Goal: Task Accomplishment & Management: Use online tool/utility

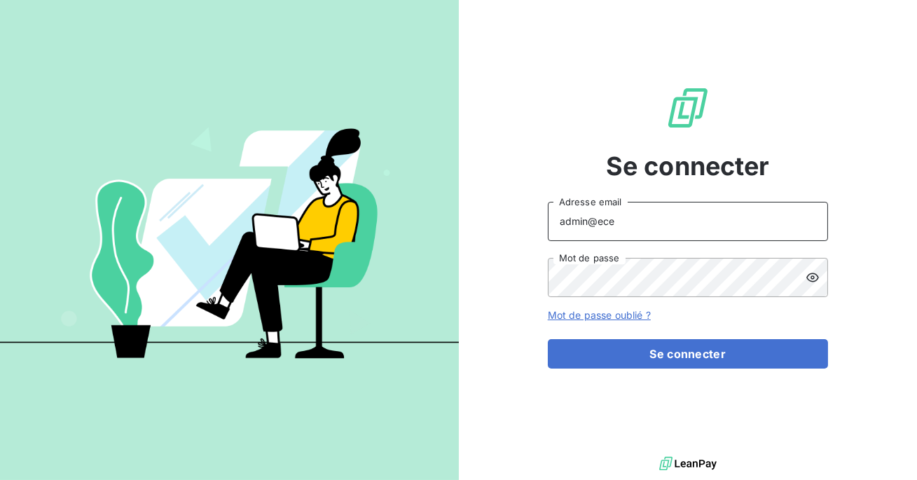
click at [663, 227] on input "admin@ece" at bounding box center [688, 221] width 280 height 39
type input "admin@isolidarite"
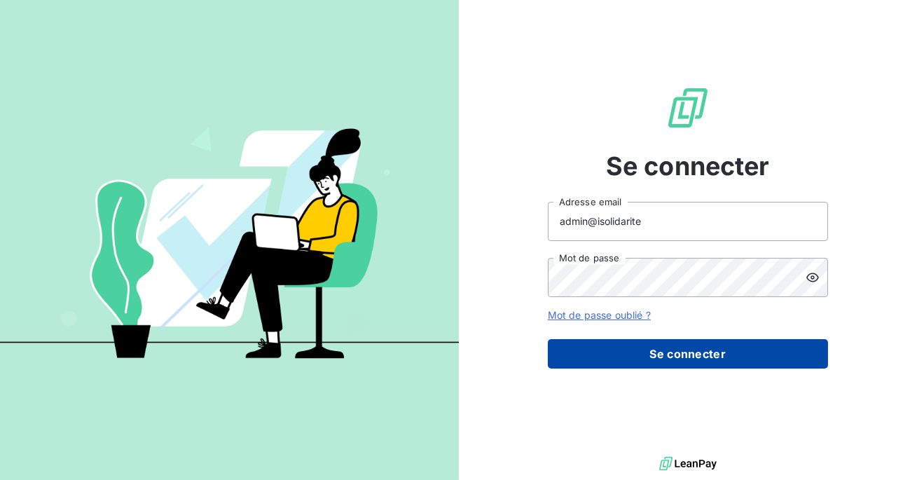
click at [674, 355] on button "Se connecter" at bounding box center [688, 353] width 280 height 29
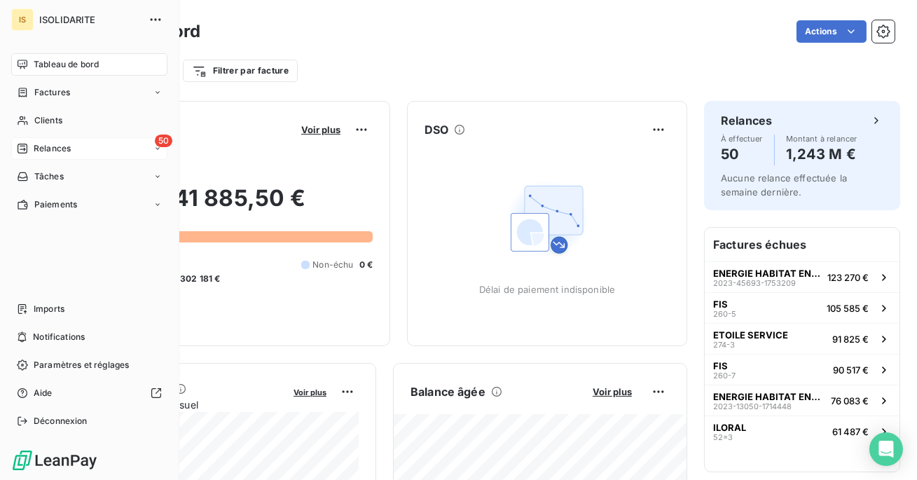
click at [45, 148] on span "Relances" at bounding box center [52, 148] width 37 height 13
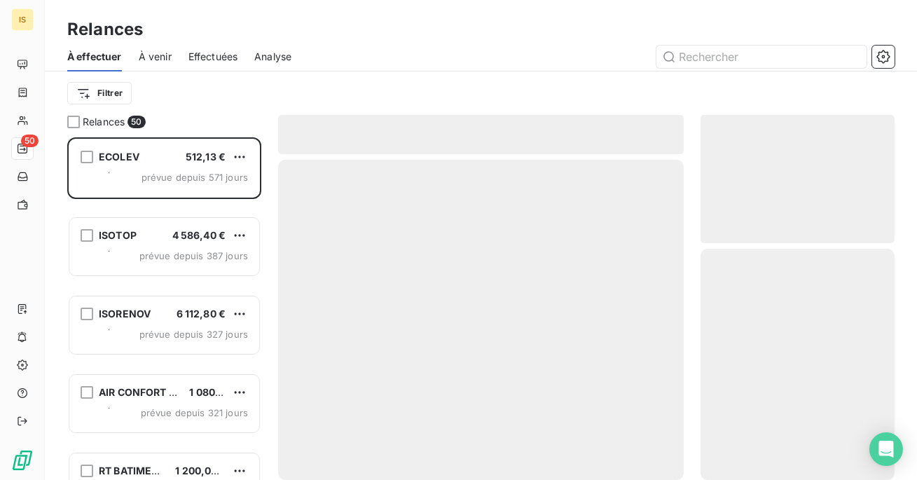
scroll to position [343, 194]
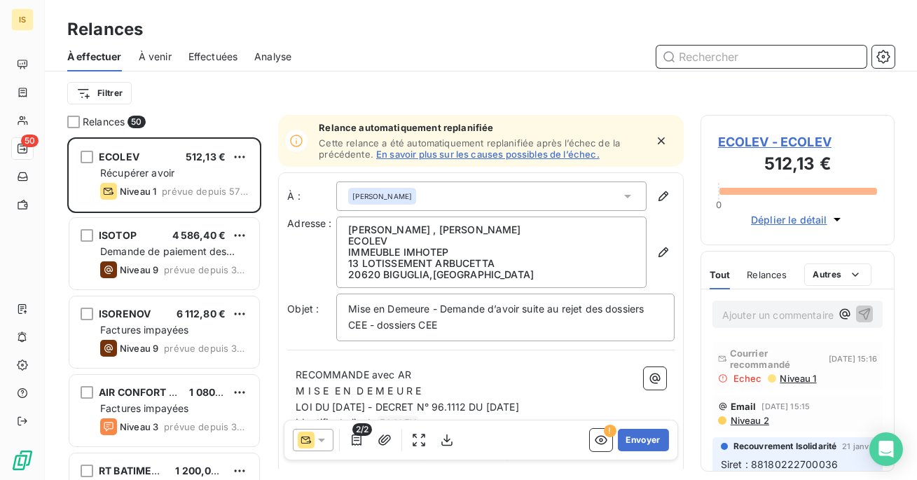
click at [190, 52] on span "Effectuées" at bounding box center [214, 57] width 50 height 14
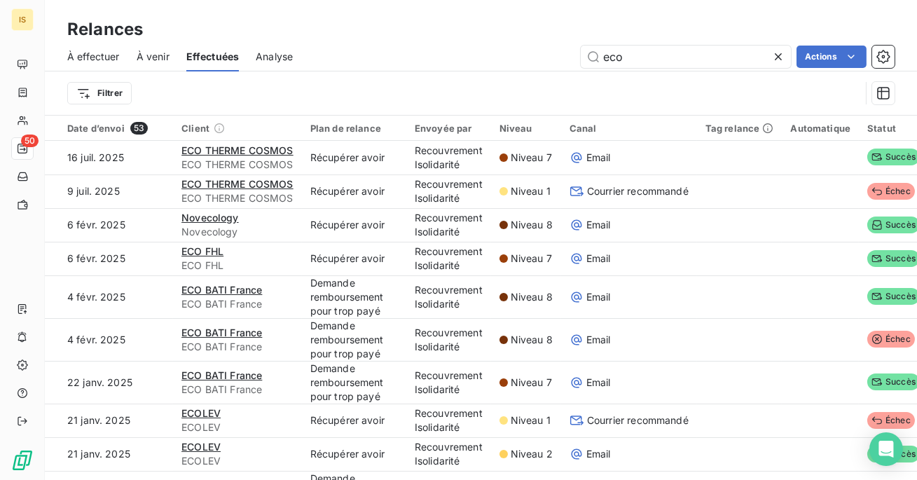
type input "eco"
click at [108, 97] on html "IS 50 Relances À effectuer À venir Effectuées Analyse eco Actions Filtrer Date …" at bounding box center [458, 240] width 917 height 480
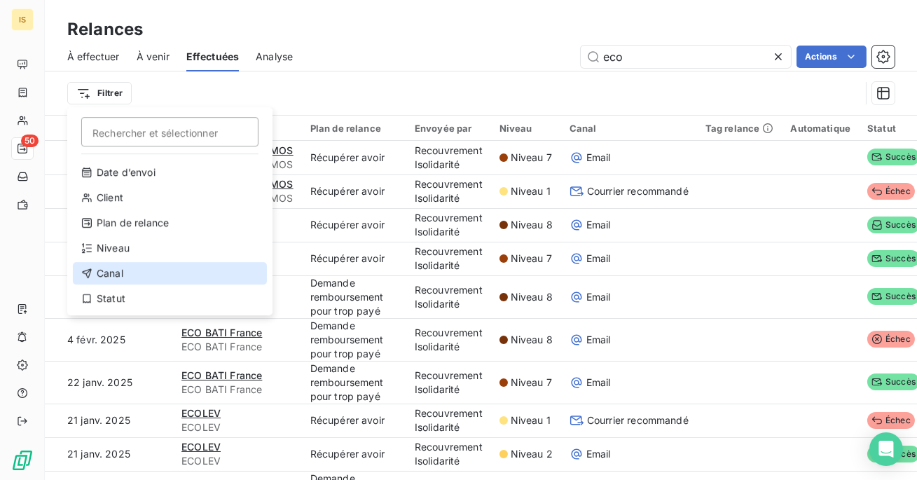
click at [189, 262] on div "Canal" at bounding box center [170, 273] width 194 height 22
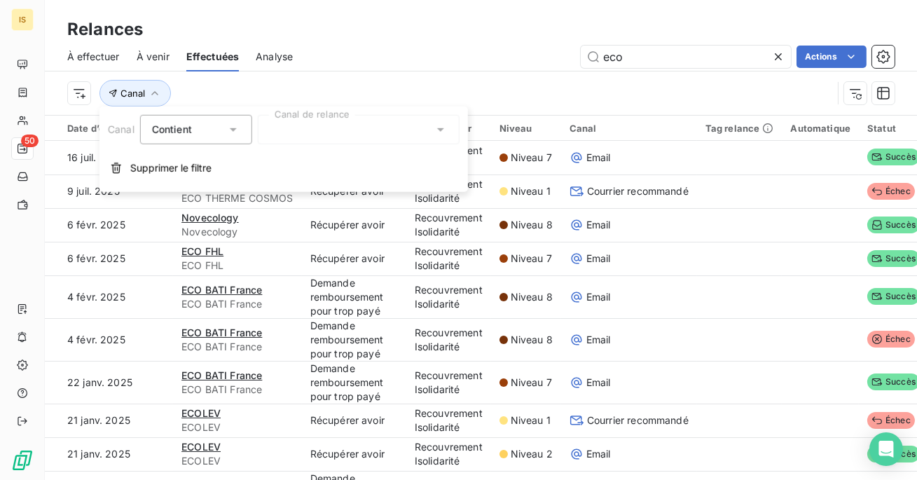
click at [378, 137] on div at bounding box center [359, 129] width 202 height 29
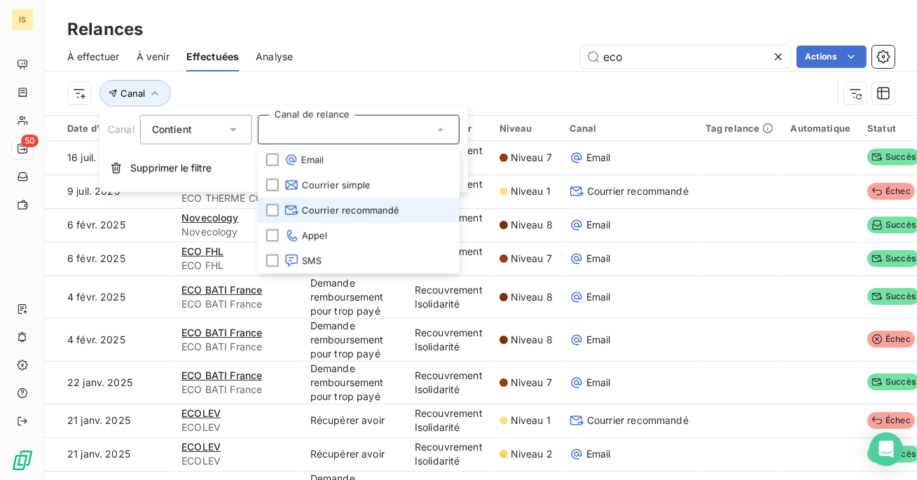
click at [365, 200] on li "Courrier recommandé" at bounding box center [359, 210] width 202 height 25
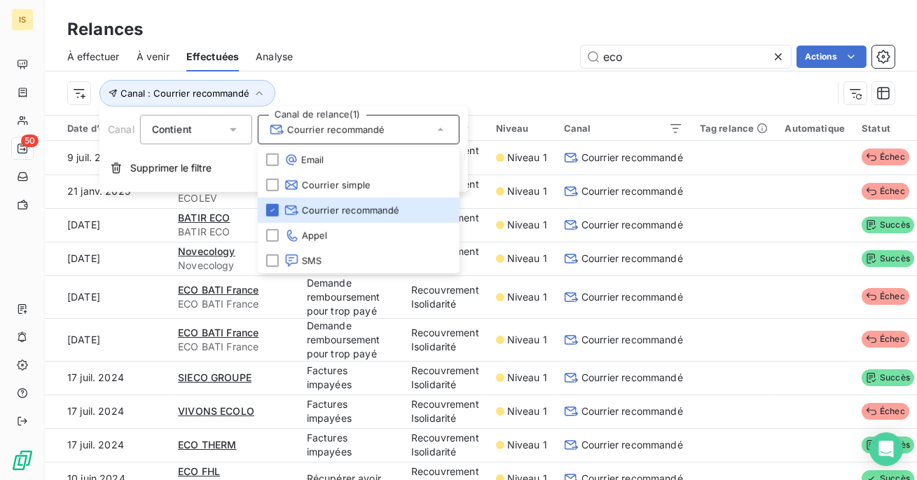
click at [462, 32] on div "Relances" at bounding box center [481, 29] width 872 height 25
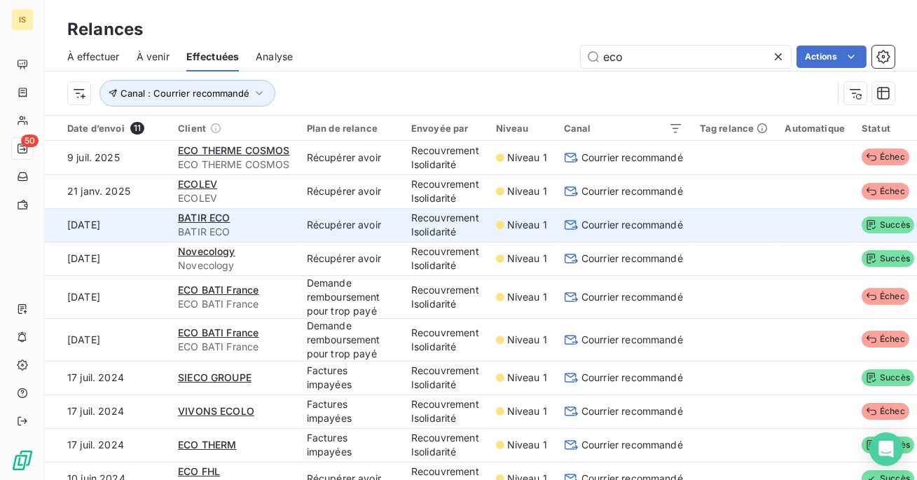
click at [610, 228] on span "Courrier recommandé" at bounding box center [633, 225] width 102 height 14
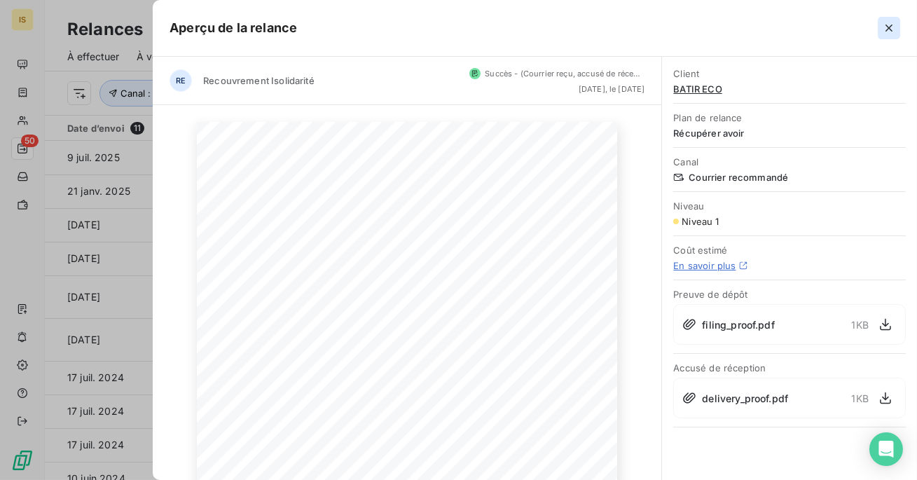
click at [884, 27] on icon "button" at bounding box center [889, 28] width 14 height 14
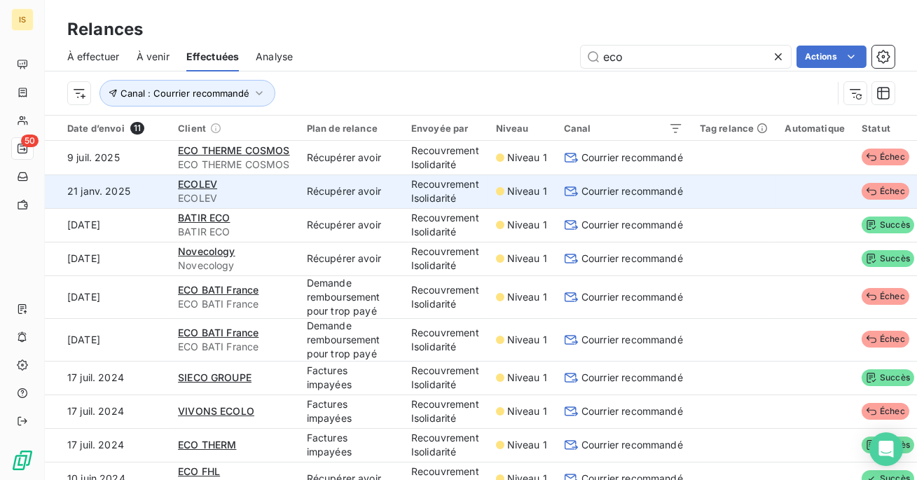
click at [673, 191] on span "Courrier recommandé" at bounding box center [633, 191] width 102 height 14
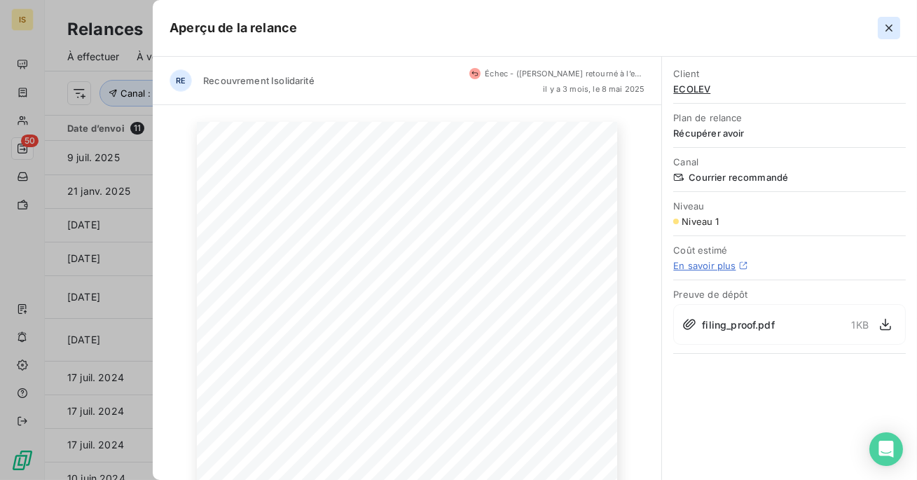
click at [886, 27] on icon "button" at bounding box center [889, 28] width 14 height 14
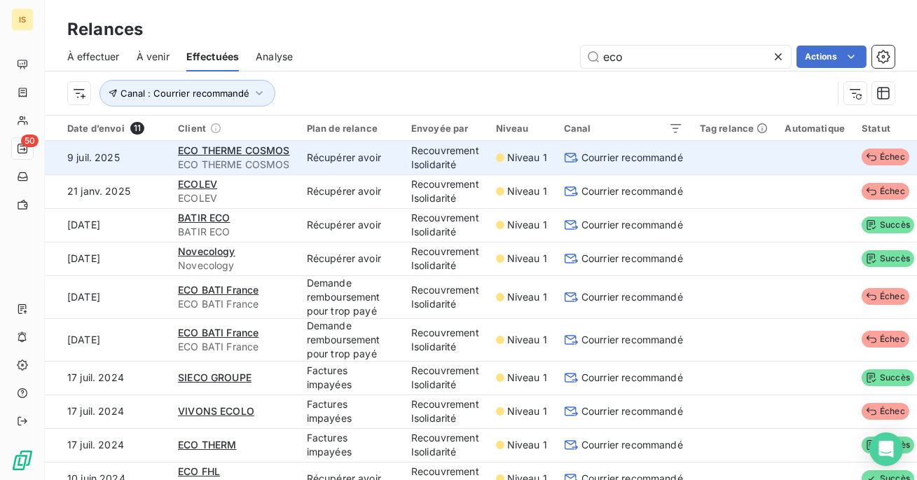
click at [675, 156] on span "Courrier recommandé" at bounding box center [633, 158] width 102 height 14
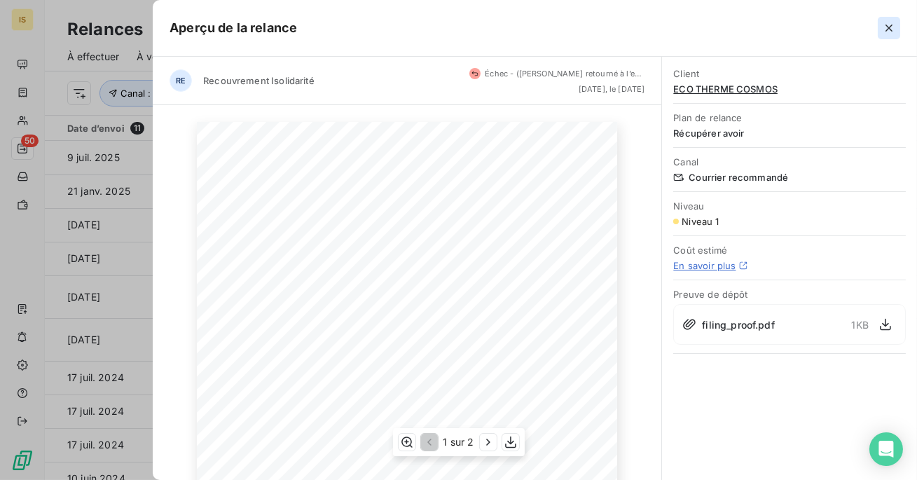
click at [891, 24] on icon "button" at bounding box center [889, 28] width 14 height 14
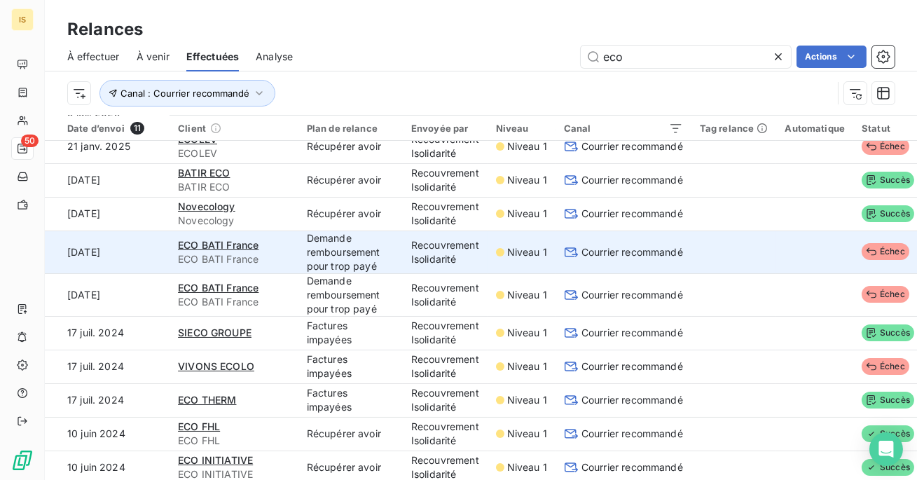
scroll to position [54, 0]
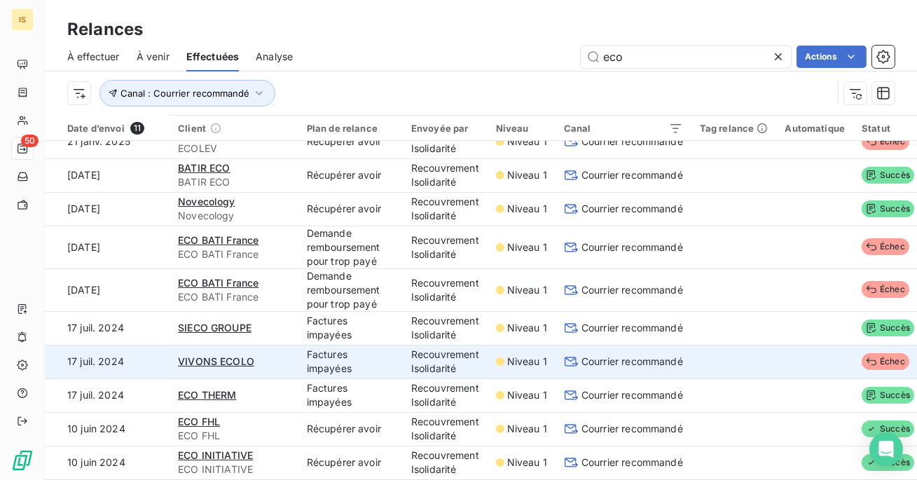
click at [701, 350] on td at bounding box center [734, 362] width 85 height 34
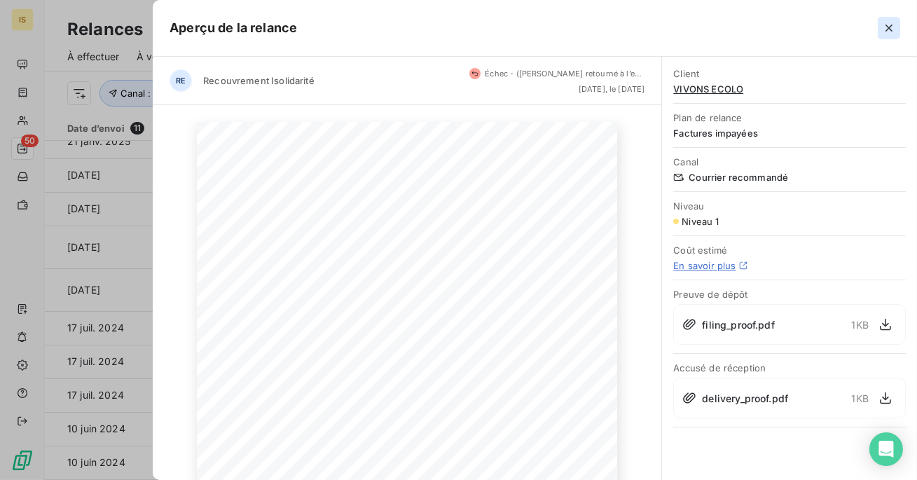
click at [884, 34] on icon "button" at bounding box center [889, 28] width 14 height 14
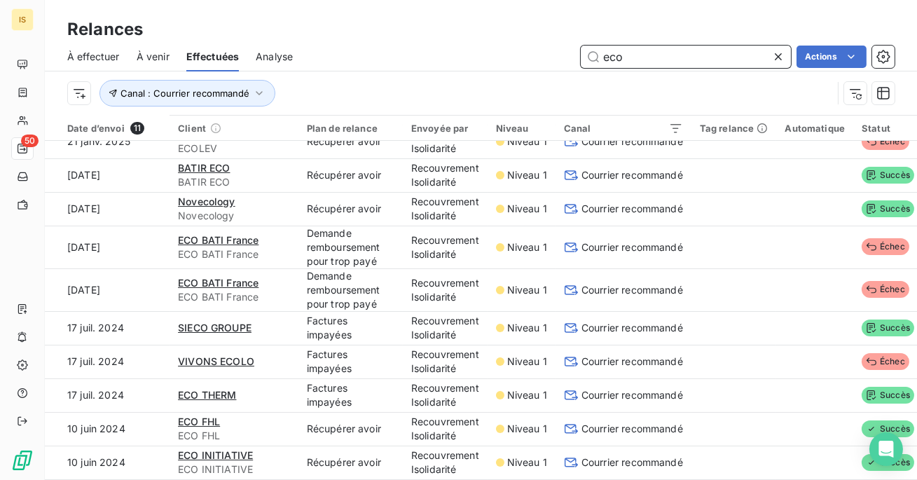
click at [637, 53] on input "eco" at bounding box center [686, 57] width 210 height 22
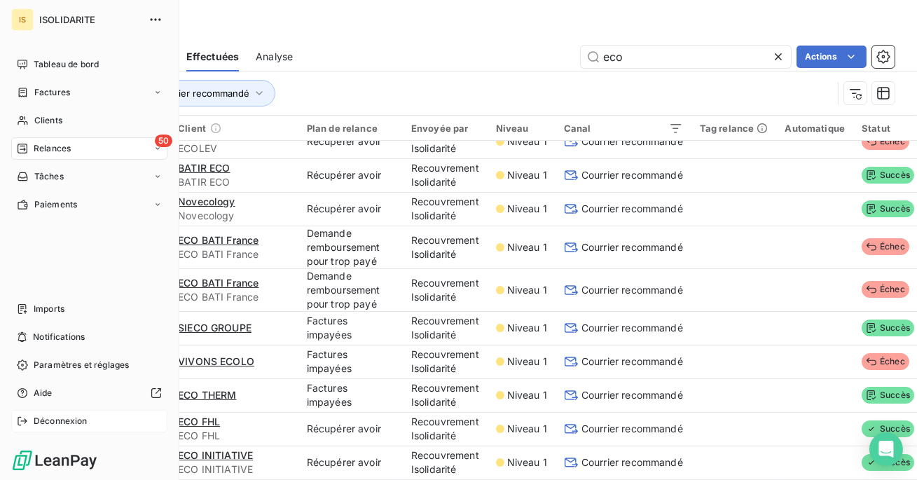
click at [41, 415] on span "Déconnexion" at bounding box center [61, 421] width 54 height 13
